Goal: Task Accomplishment & Management: Manage account settings

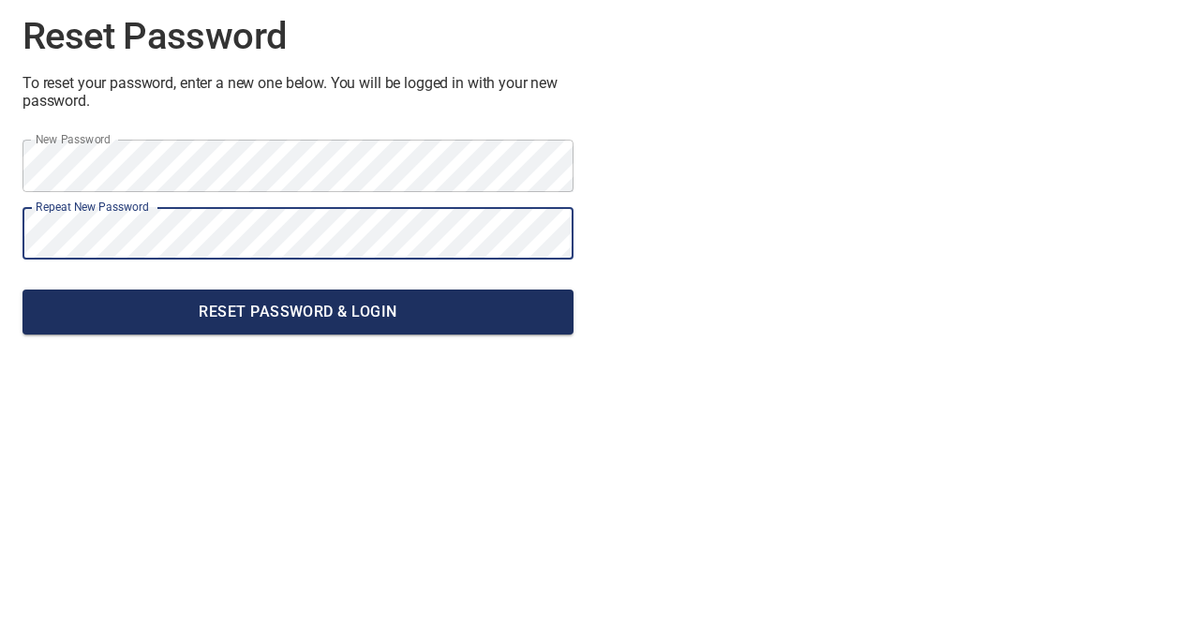
click at [371, 318] on span "Reset Password & Login" at bounding box center [297, 312] width 521 height 26
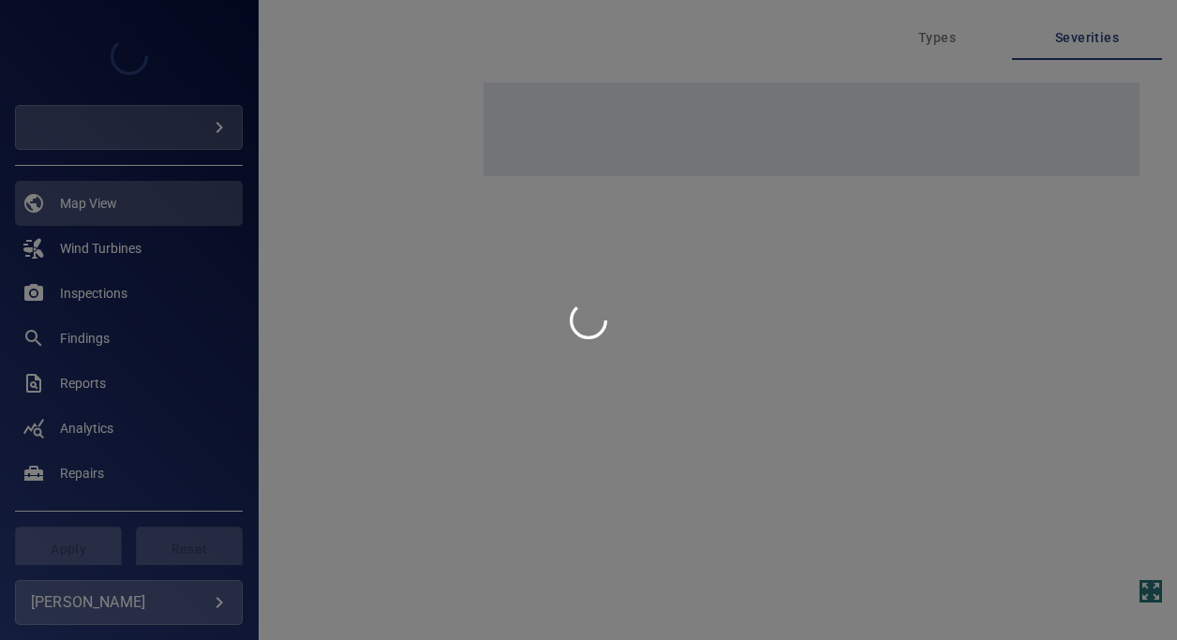
type input "**********"
